Goal: Task Accomplishment & Management: Use online tool/utility

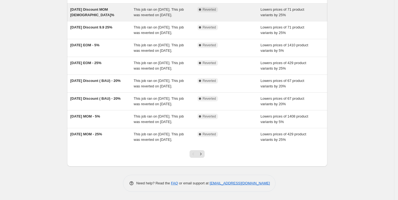
scroll to position [136, 0]
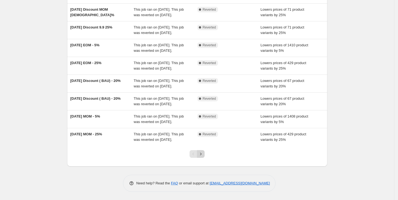
click at [205, 157] on button "Next" at bounding box center [201, 154] width 8 height 8
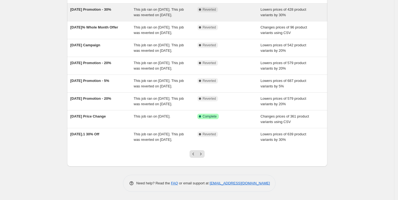
scroll to position [124, 0]
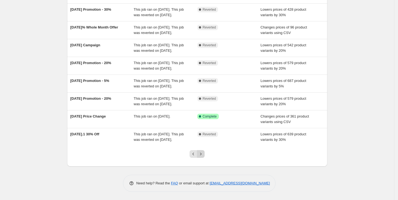
click at [202, 155] on icon "Next" at bounding box center [200, 154] width 1 height 2
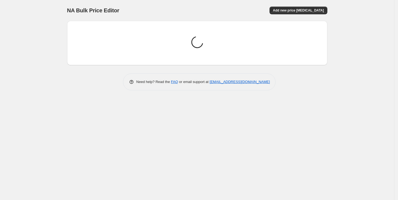
scroll to position [0, 0]
click at [202, 162] on div "NA Bulk Price Editor. This page is ready NA Bulk Price Editor Add new price cha…" at bounding box center [199, 100] width 398 height 200
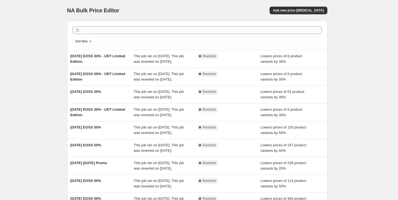
click at [202, 136] on div "Complete Reverted" at bounding box center [229, 130] width 64 height 11
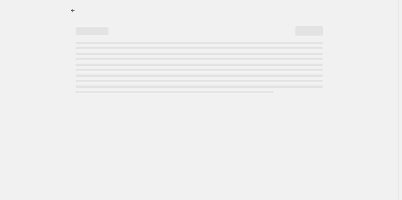
select select "percentage"
select select "no_change"
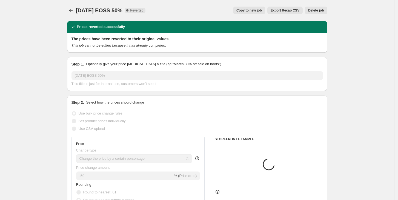
select select "collection"
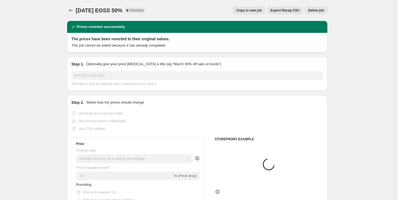
select select "collection"
click at [71, 8] on icon "Price change jobs" at bounding box center [70, 10] width 5 height 5
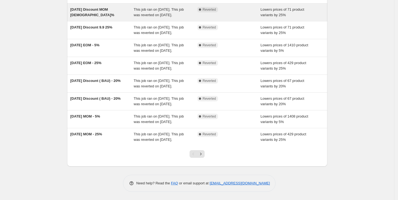
scroll to position [136, 0]
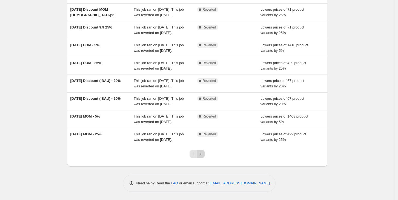
click at [202, 154] on icon "Next" at bounding box center [200, 153] width 5 height 5
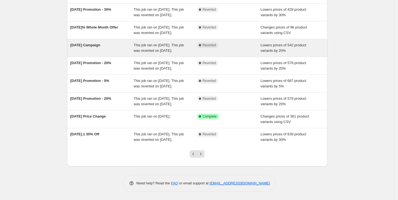
scroll to position [118, 0]
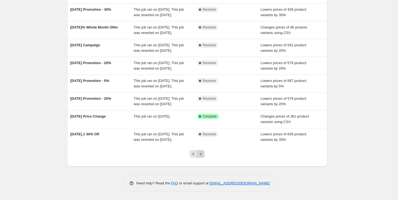
click at [203, 157] on icon "Next" at bounding box center [200, 153] width 5 height 5
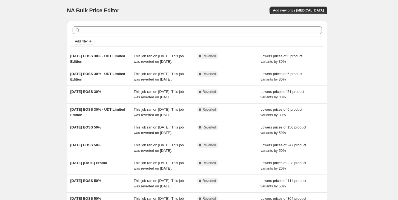
scroll to position [136, 0]
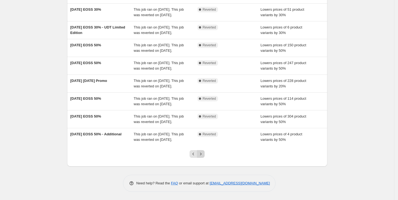
click at [202, 153] on icon "Next" at bounding box center [200, 154] width 1 height 2
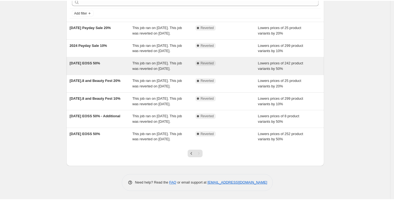
scroll to position [0, 0]
